Goal: Information Seeking & Learning: Learn about a topic

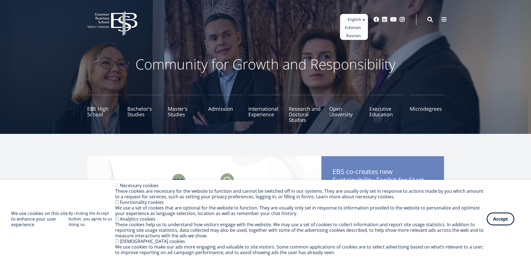
click at [356, 29] on link "Estonian" at bounding box center [354, 28] width 28 height 8
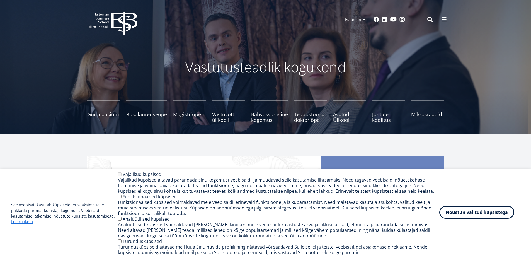
click at [475, 216] on button "Nõustun valitud küpsistega" at bounding box center [477, 212] width 75 height 13
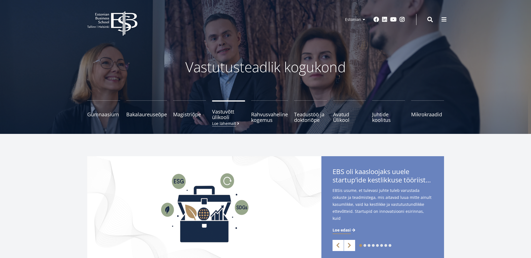
click at [224, 124] on small "Loe lähemalt" at bounding box center [226, 123] width 28 height 4
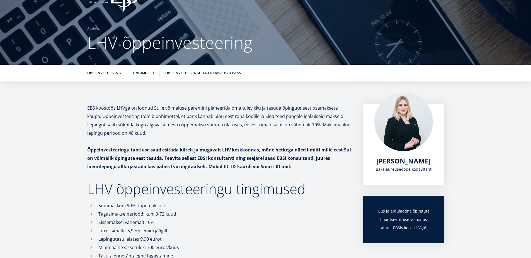
scroll to position [24, 0]
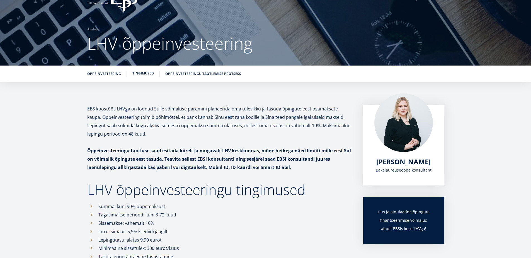
click at [140, 76] on li "Tingimused" at bounding box center [146, 74] width 27 height 6
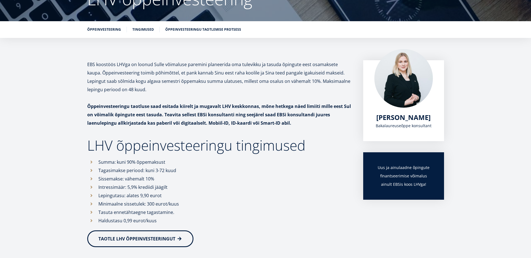
scroll to position [93, 0]
